Goal: Book appointment/travel/reservation

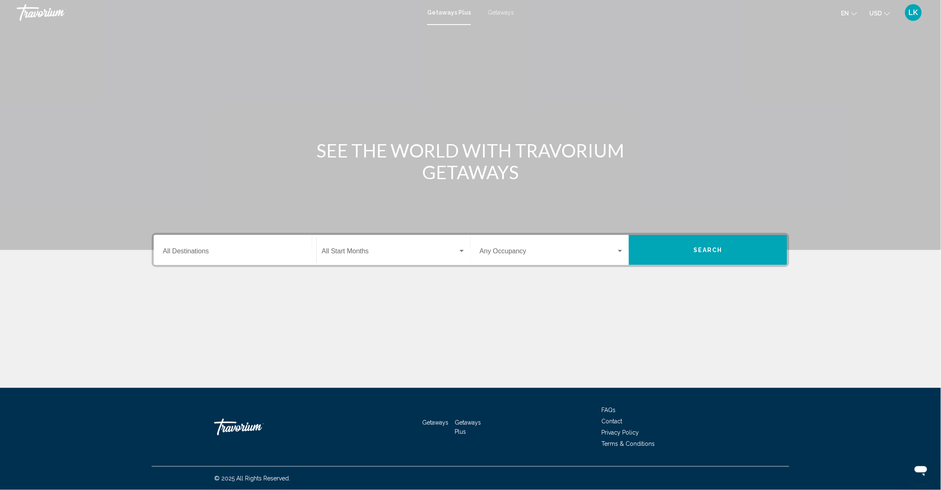
click at [503, 11] on span "Getaways" at bounding box center [500, 12] width 26 height 7
click at [163, 260] on div "Destination All Destinations" at bounding box center [235, 250] width 144 height 26
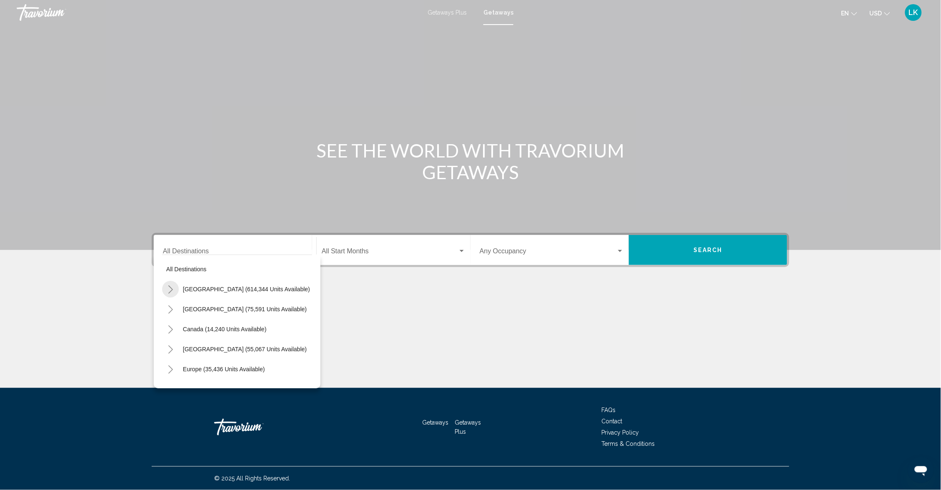
click at [167, 294] on icon "Toggle United States (614,344 units available)" at bounding box center [170, 289] width 6 height 8
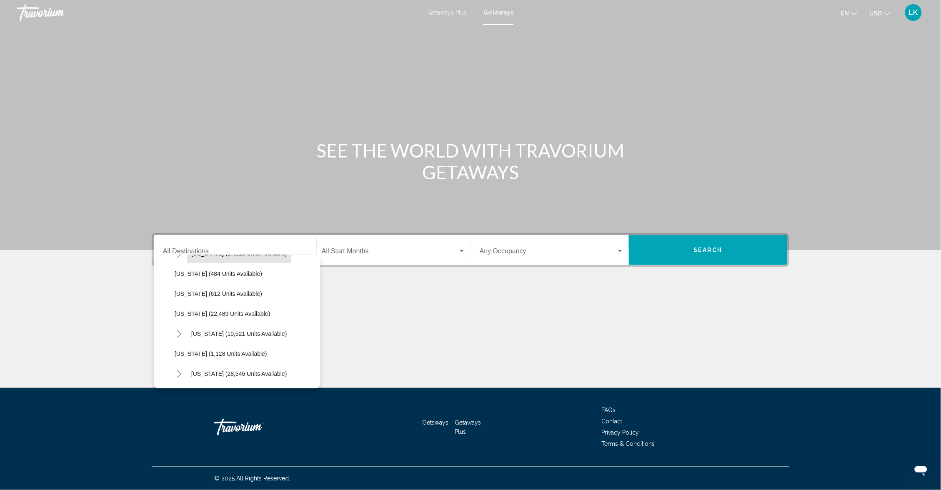
scroll to position [617, 0]
click at [191, 335] on span "[US_STATE] (10,521 units available)" at bounding box center [239, 331] width 96 height 7
type input "**********"
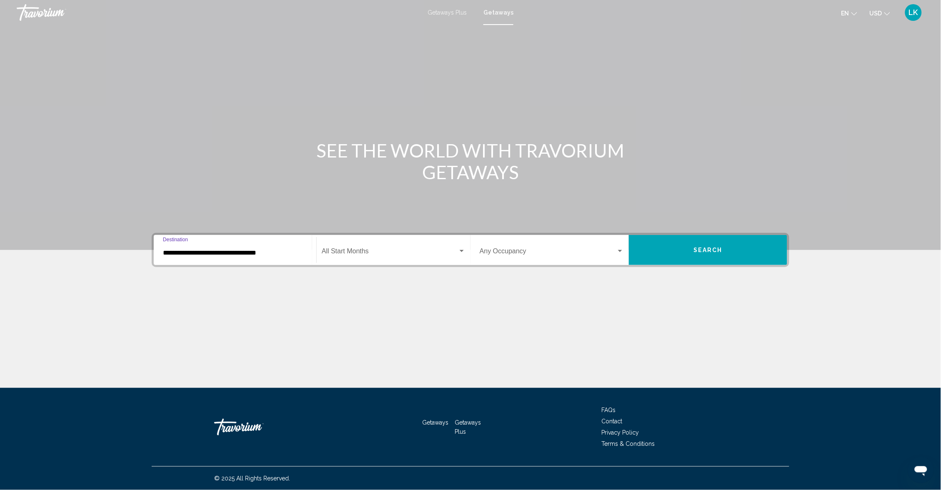
click at [722, 254] on span "Search" at bounding box center [707, 250] width 29 height 7
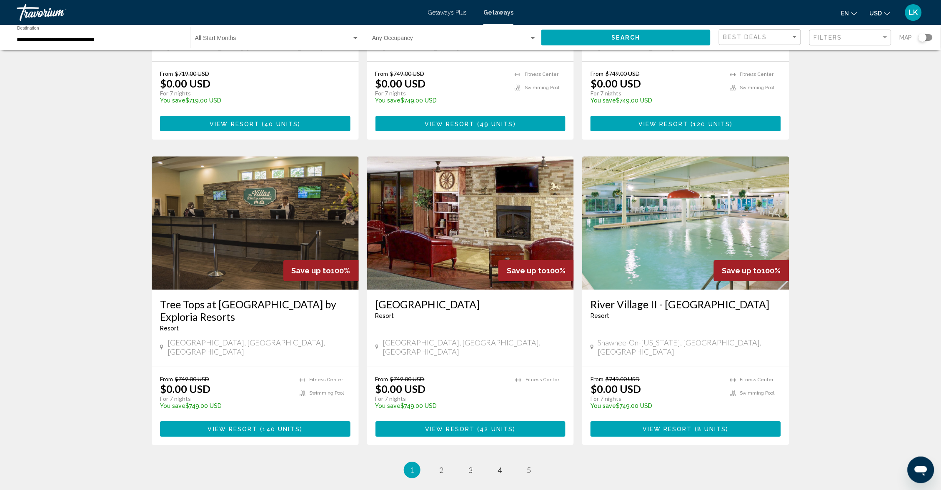
scroll to position [832, 0]
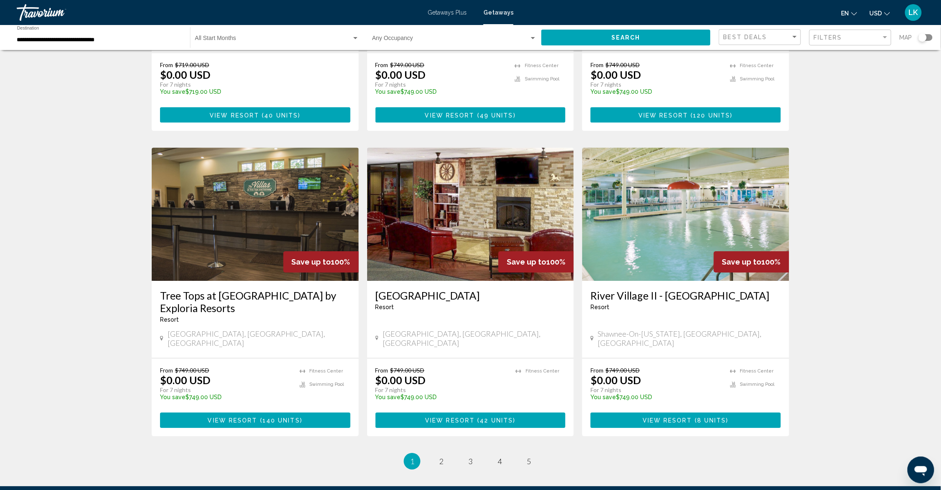
click at [662, 257] on img "Main content" at bounding box center [685, 213] width 207 height 133
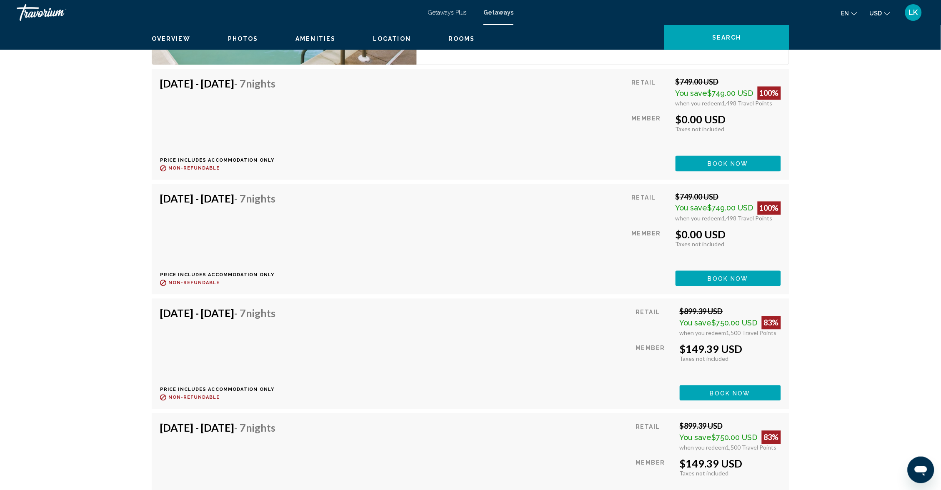
scroll to position [1650, 0]
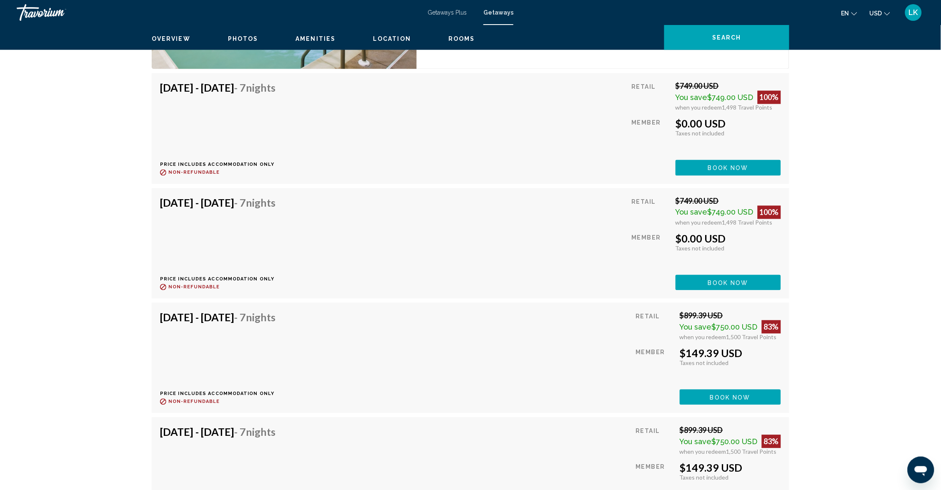
click at [712, 175] on button "Book now" at bounding box center [727, 167] width 105 height 15
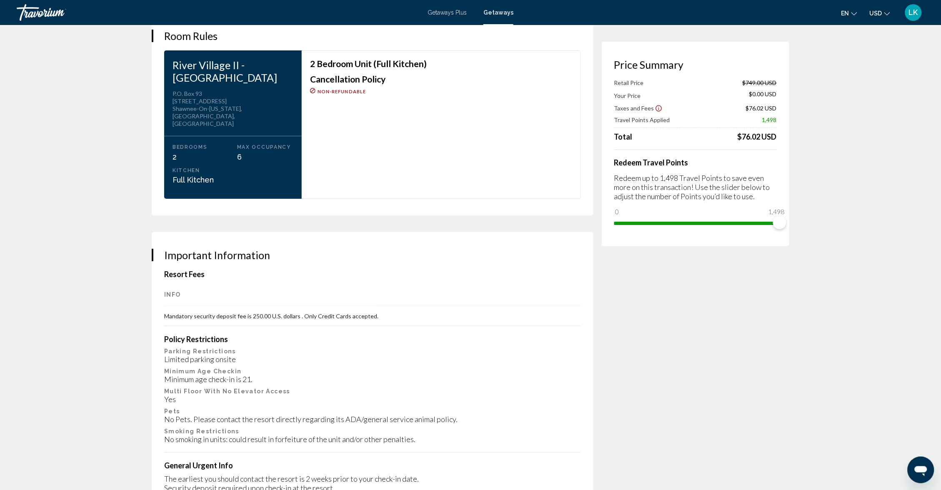
scroll to position [1057, 0]
